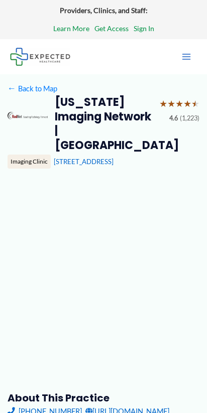
type input "**********"
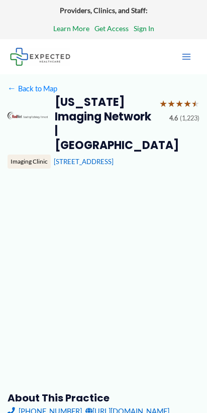
type input "**********"
